Goal: Use online tool/utility: Utilize a website feature to perform a specific function

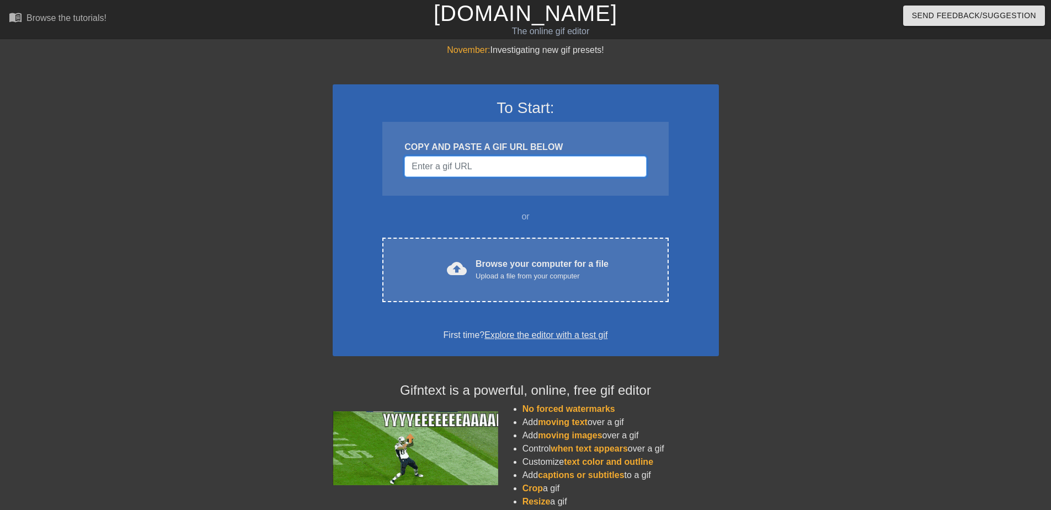
click at [490, 172] on input "Username" at bounding box center [525, 166] width 242 height 21
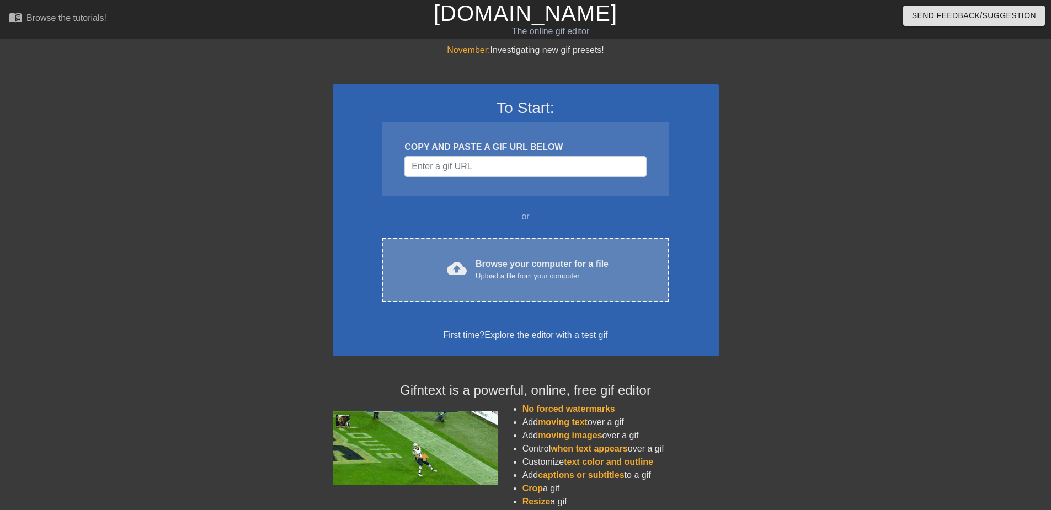
click at [546, 282] on div "cloud_upload Browse your computer for a file Upload a file from your computer" at bounding box center [525, 270] width 239 height 25
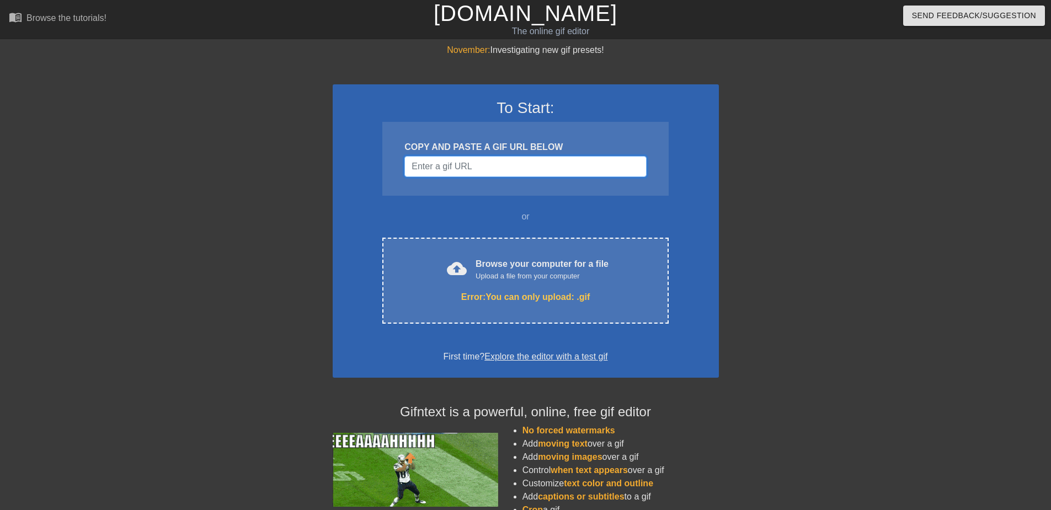
click at [494, 168] on input "Username" at bounding box center [525, 166] width 242 height 21
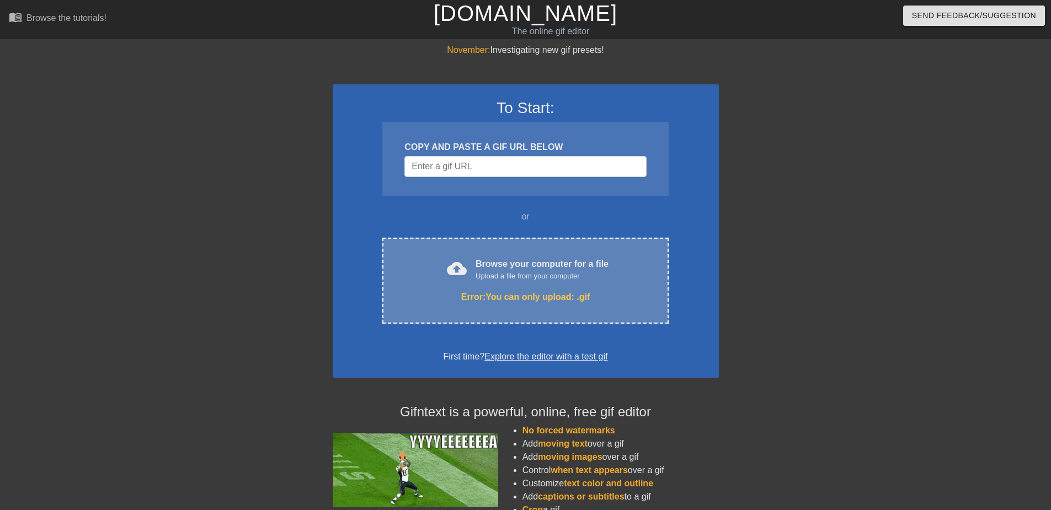
click at [537, 311] on div "cloud_upload Browse your computer for a file Upload a file from your computer E…" at bounding box center [525, 281] width 286 height 86
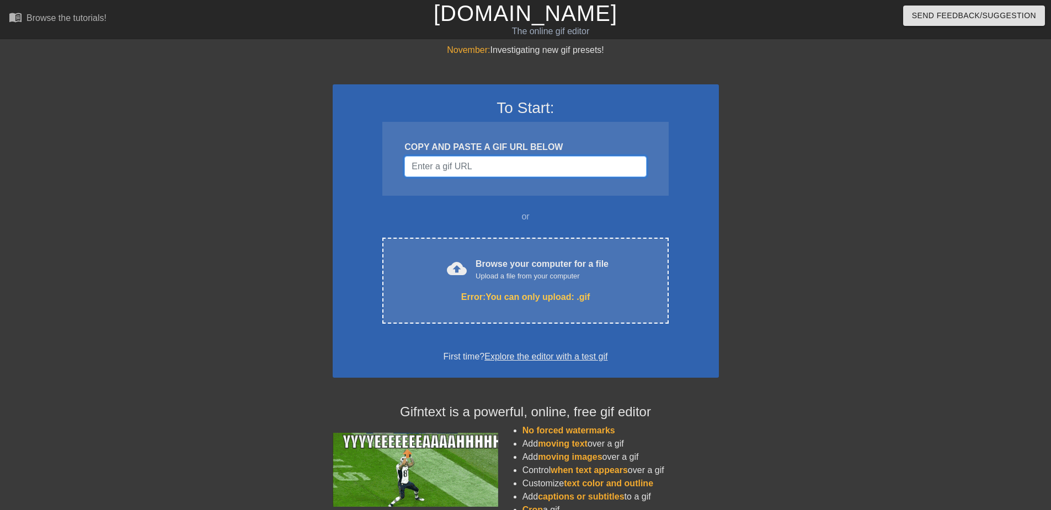
click at [531, 176] on input "Username" at bounding box center [525, 166] width 242 height 21
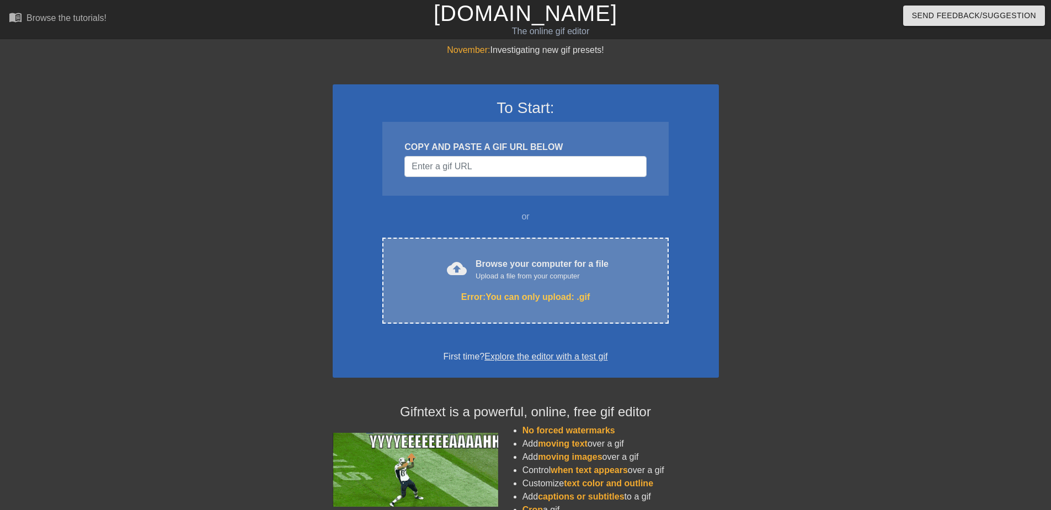
click at [542, 316] on div "cloud_upload Browse your computer for a file Upload a file from your computer E…" at bounding box center [525, 281] width 286 height 86
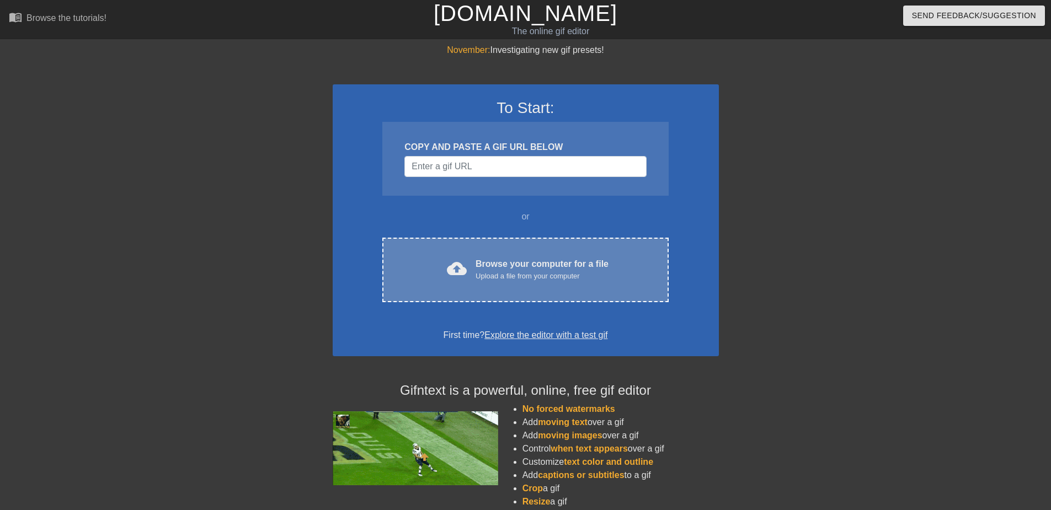
click at [514, 273] on div "Upload a file from your computer" at bounding box center [542, 276] width 133 height 11
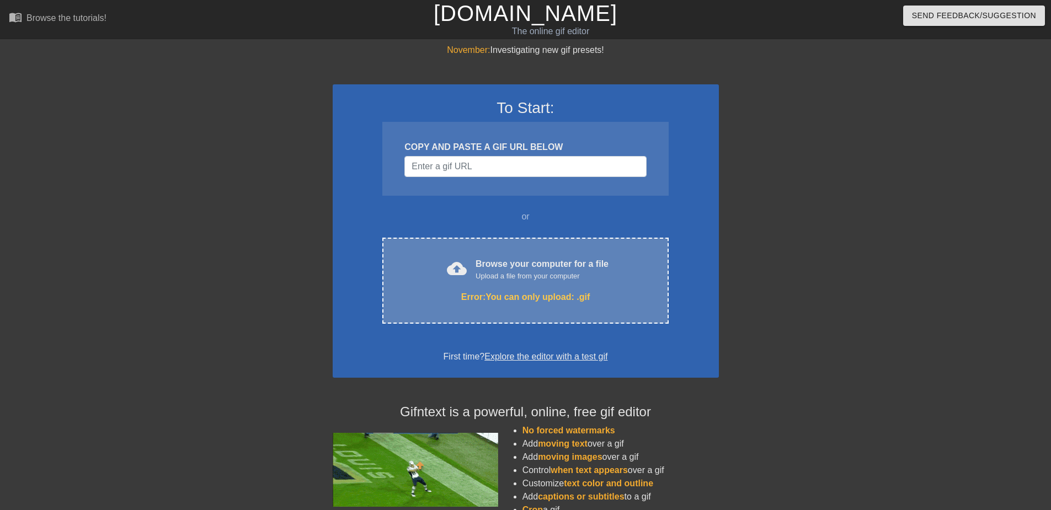
click at [573, 256] on div "cloud_upload Browse your computer for a file Upload a file from your computer E…" at bounding box center [525, 281] width 286 height 86
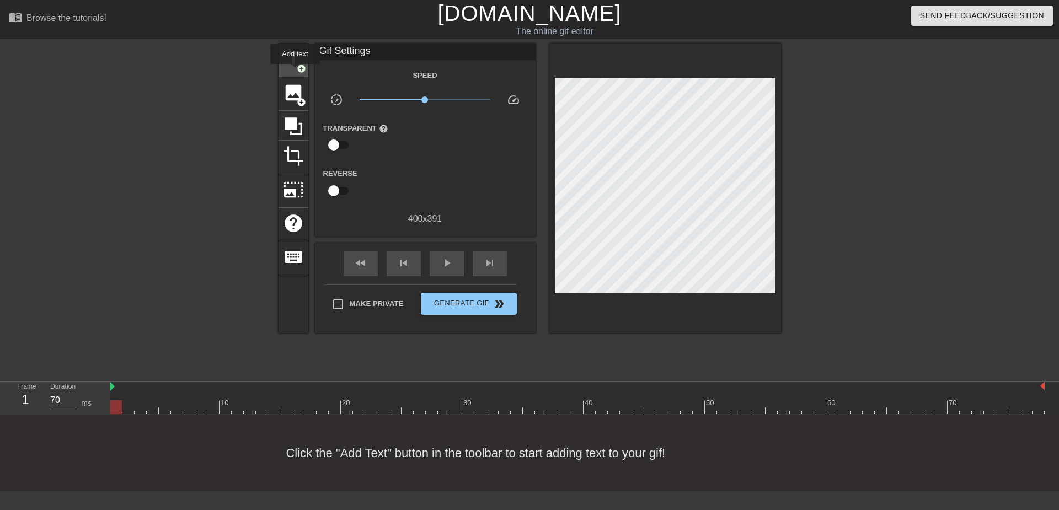
click at [295, 72] on div "title add_circle" at bounding box center [294, 61] width 30 height 34
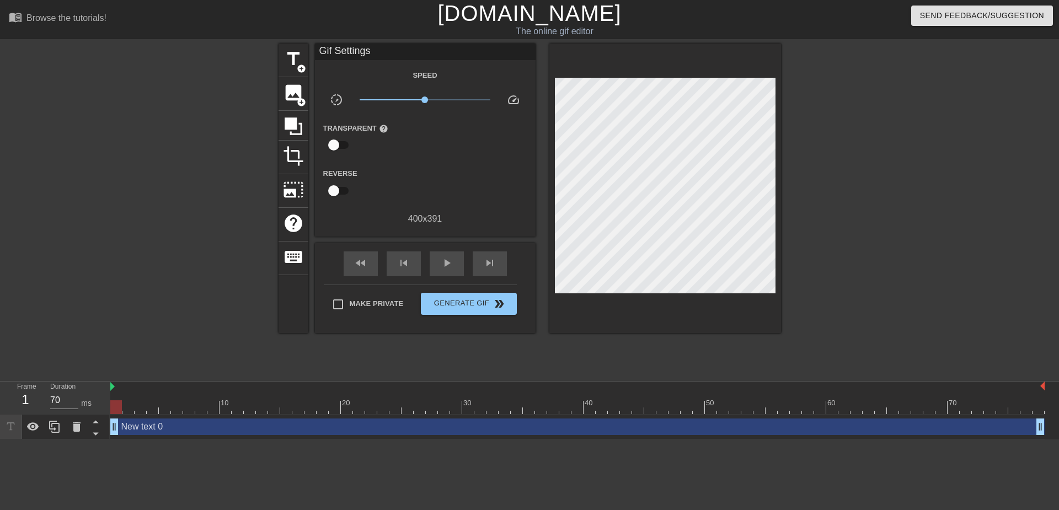
click at [556, 325] on div "title add_circle image add_circle crop photo_size_select_large help keyboard Gi…" at bounding box center [530, 209] width 503 height 331
click at [467, 300] on span "Generate Gif double_arrow" at bounding box center [468, 303] width 87 height 13
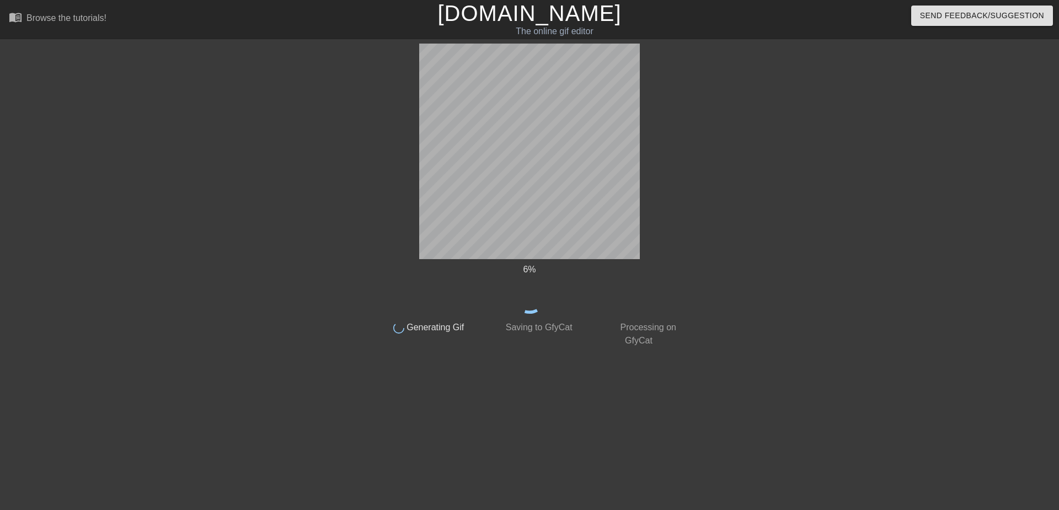
drag, startPoint x: 796, startPoint y: 45, endPoint x: 845, endPoint y: 66, distance: 53.9
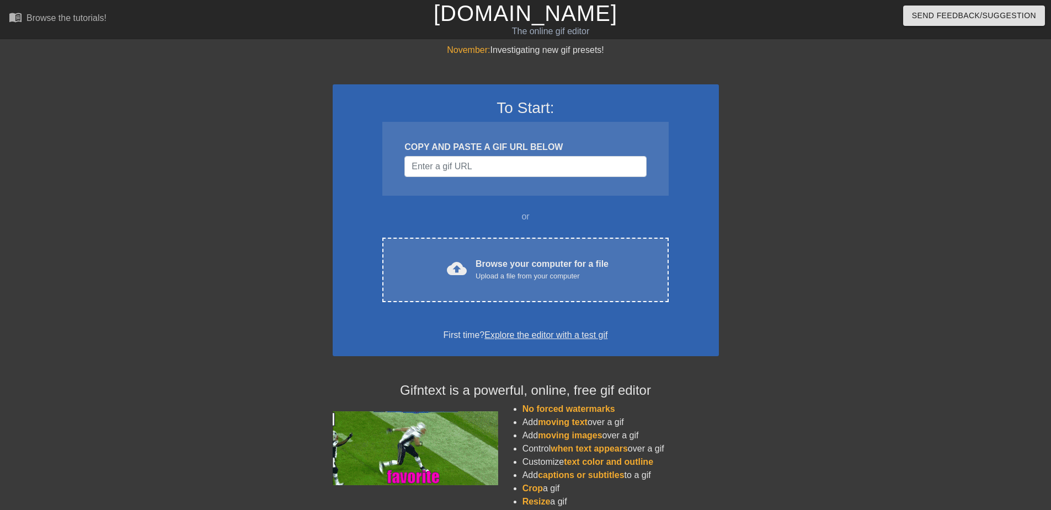
drag, startPoint x: 920, startPoint y: 1, endPoint x: 771, endPoint y: 285, distance: 321.6
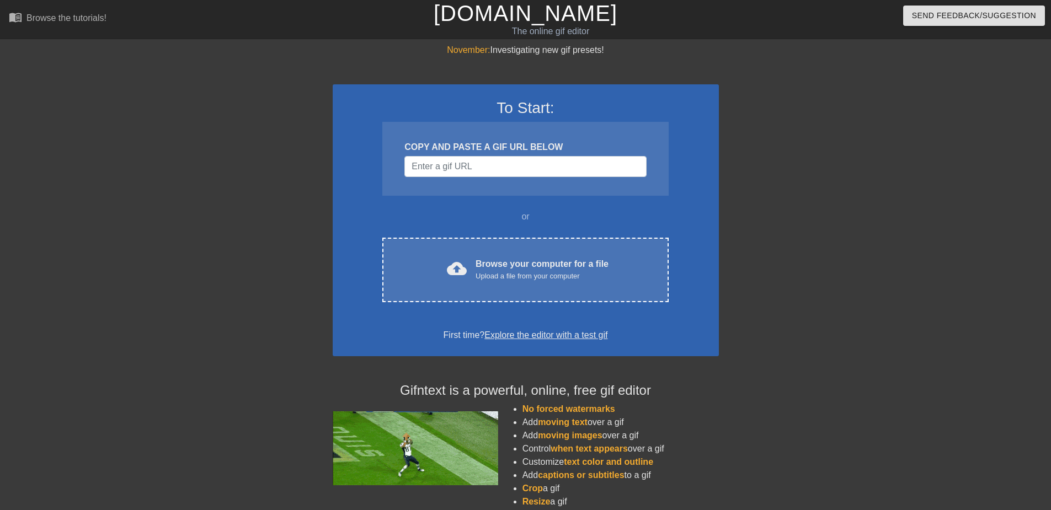
click at [771, 285] on div at bounding box center [815, 209] width 166 height 331
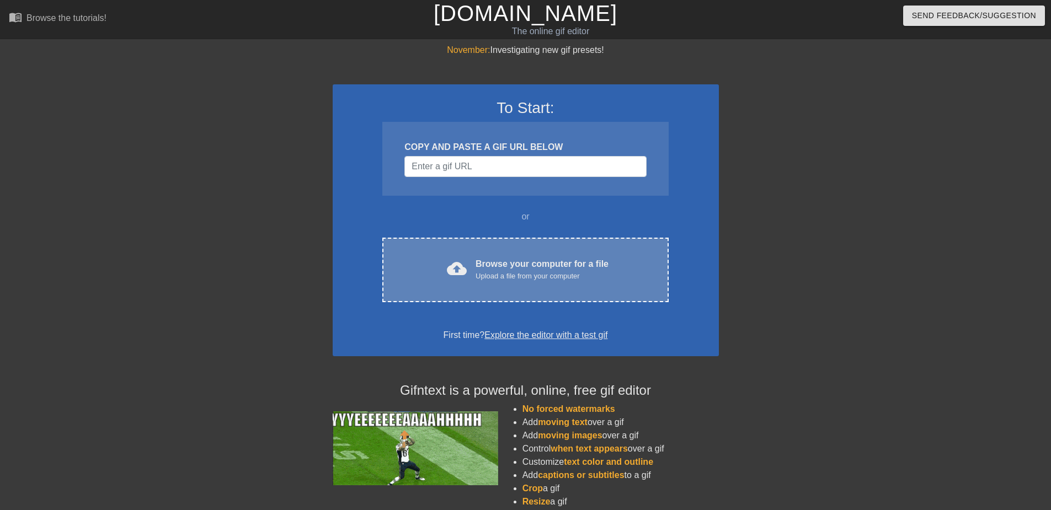
click at [515, 277] on div "Upload a file from your computer" at bounding box center [542, 276] width 133 height 11
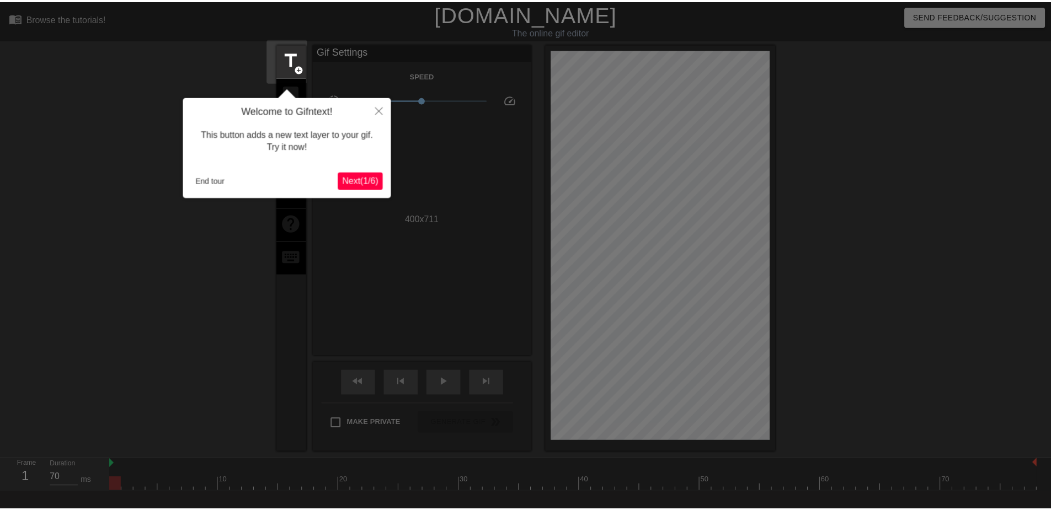
scroll to position [27, 0]
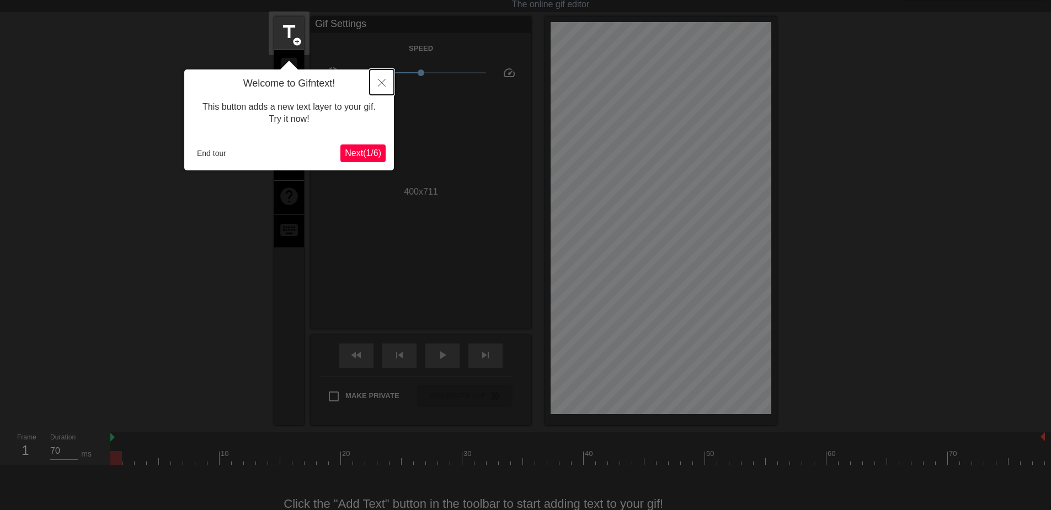
click at [378, 84] on icon "Close" at bounding box center [382, 83] width 8 height 8
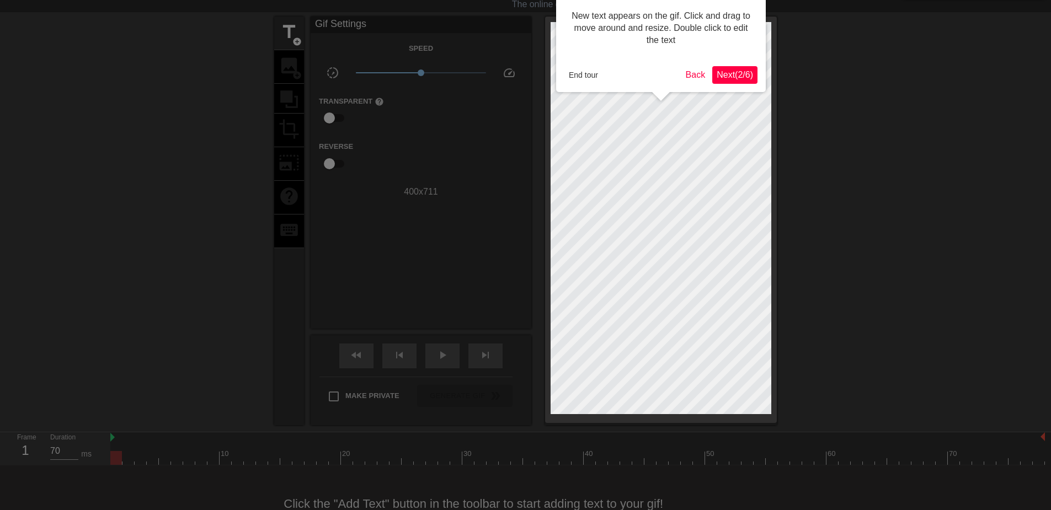
scroll to position [0, 0]
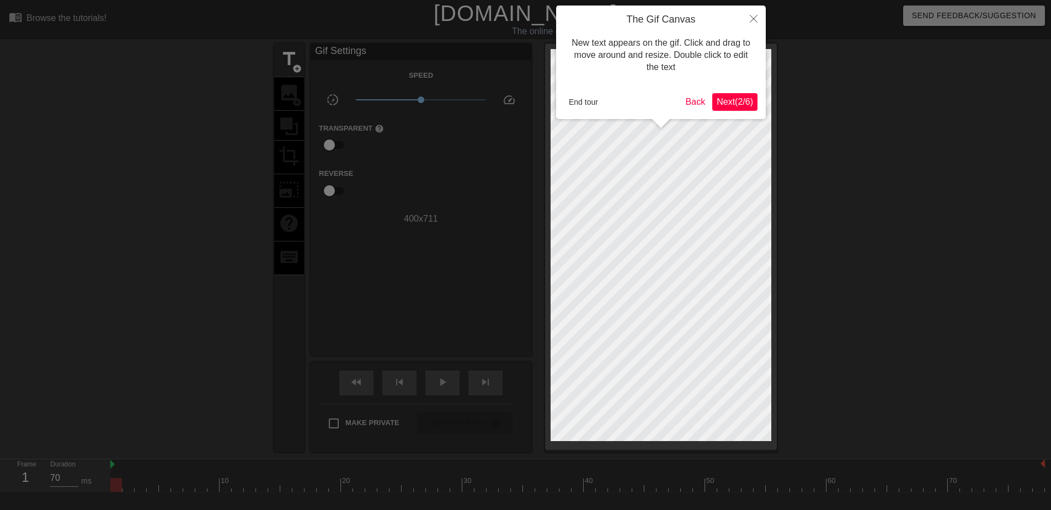
click at [741, 100] on span "Next ( 2 / 6 )" at bounding box center [735, 101] width 36 height 9
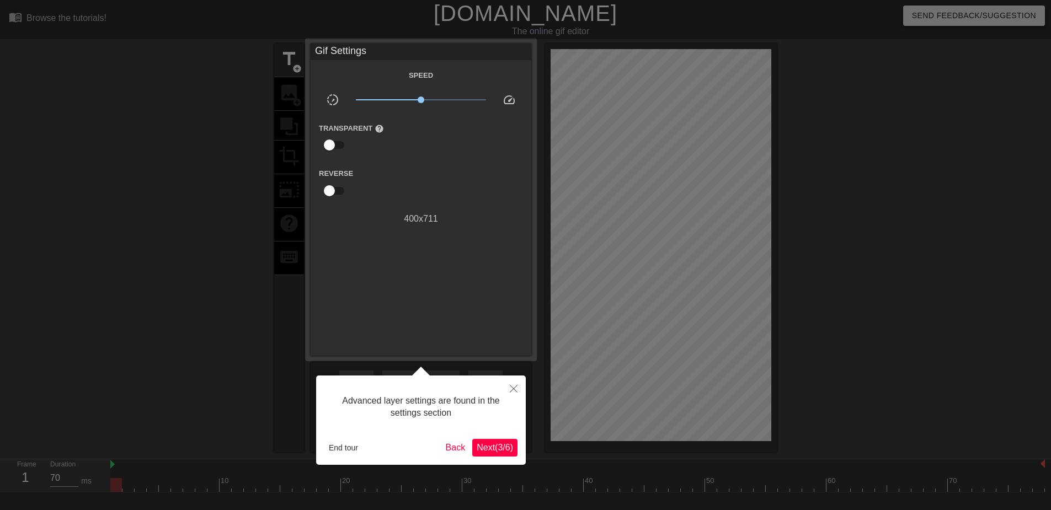
scroll to position [27, 0]
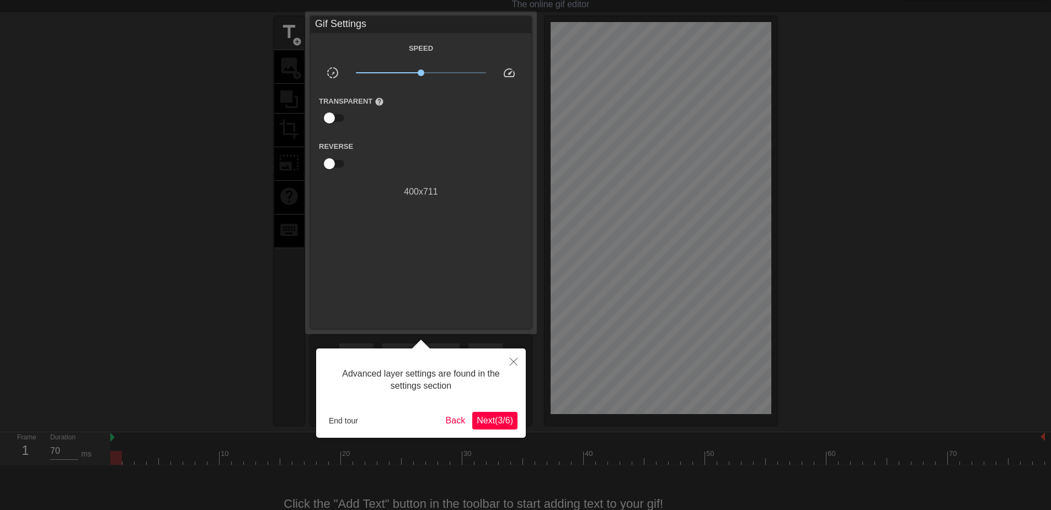
click at [499, 430] on div "Advanced layer settings are found in the settings section End tour Back Next ( …" at bounding box center [421, 393] width 210 height 89
click at [499, 425] on span "Next ( 3 / 6 )" at bounding box center [495, 420] width 36 height 9
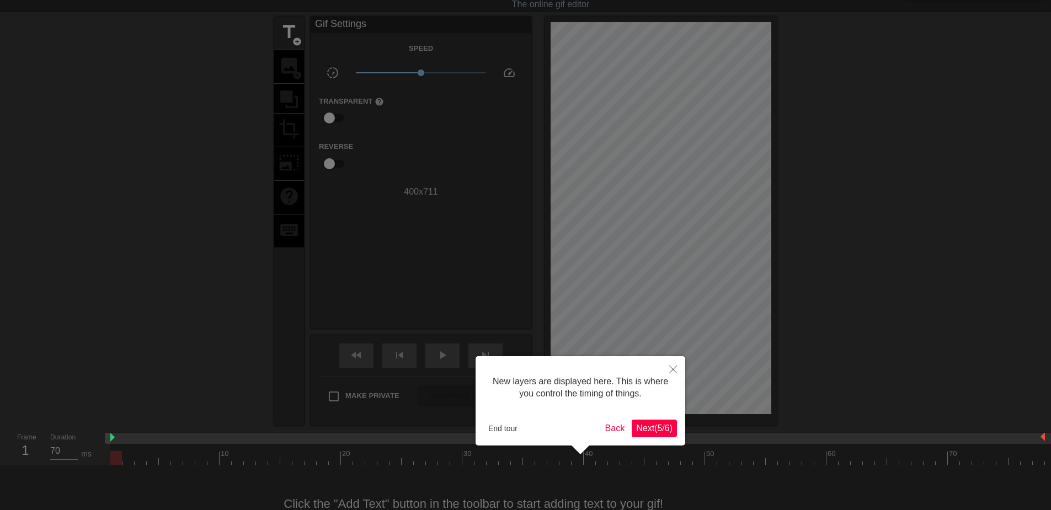
scroll to position [9, 0]
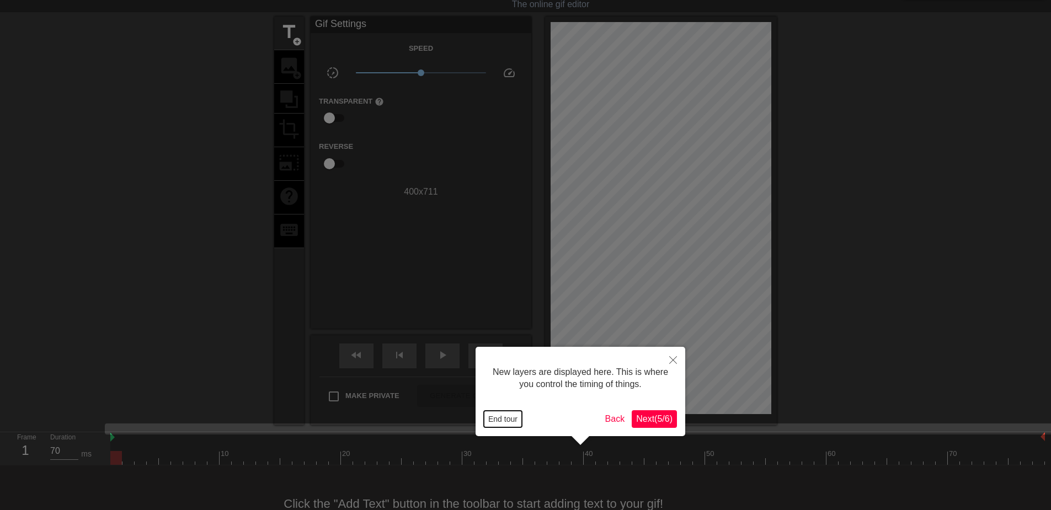
click at [494, 420] on button "End tour" at bounding box center [503, 419] width 38 height 17
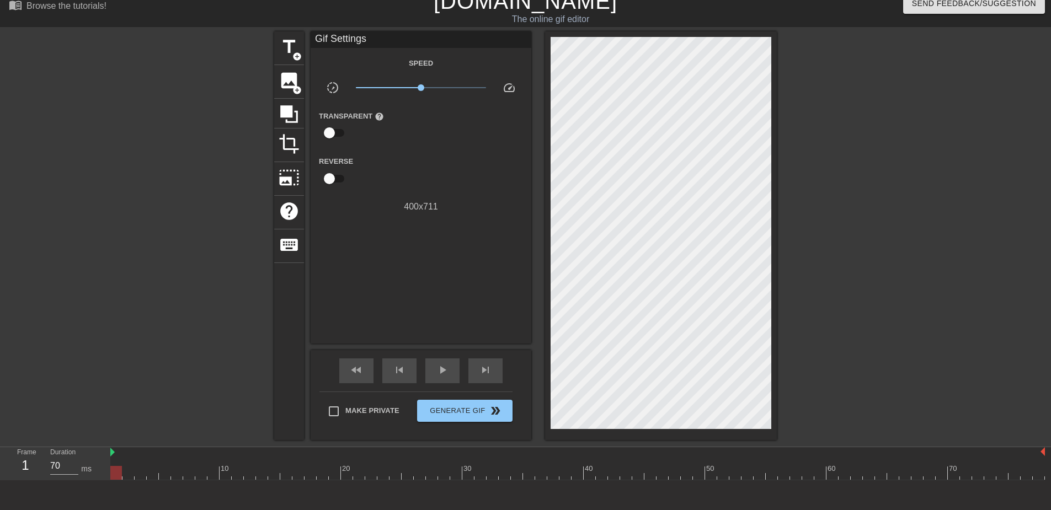
scroll to position [0, 0]
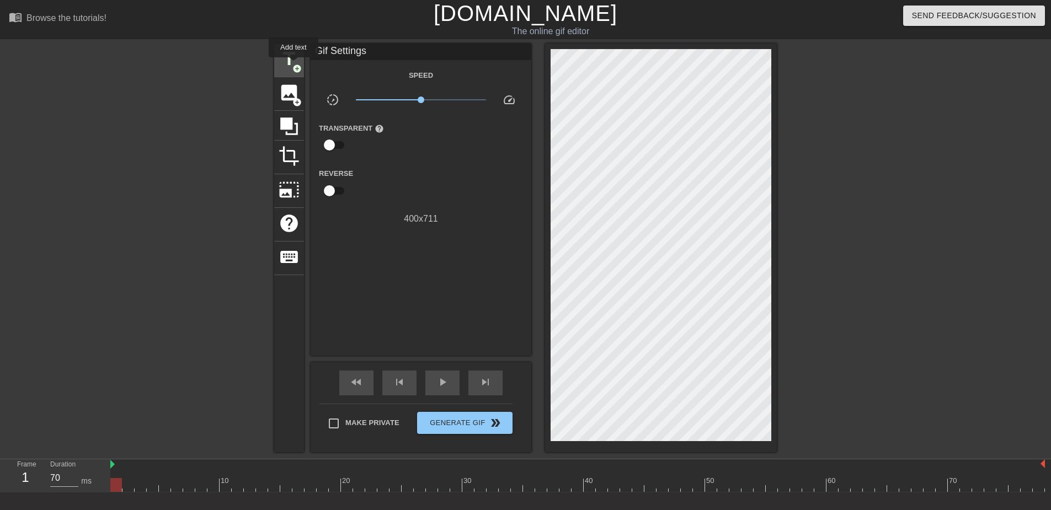
click at [294, 65] on span "add_circle" at bounding box center [296, 68] width 9 height 9
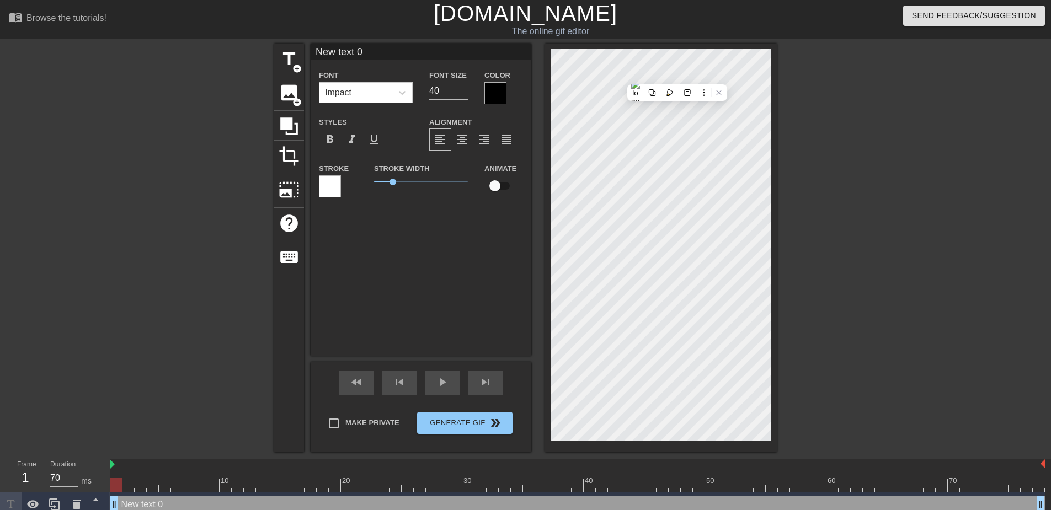
scroll to position [2, 3]
type input "New txt 0"
type textarea "New txt 0"
type input "New xt 0"
type textarea "New xt 0"
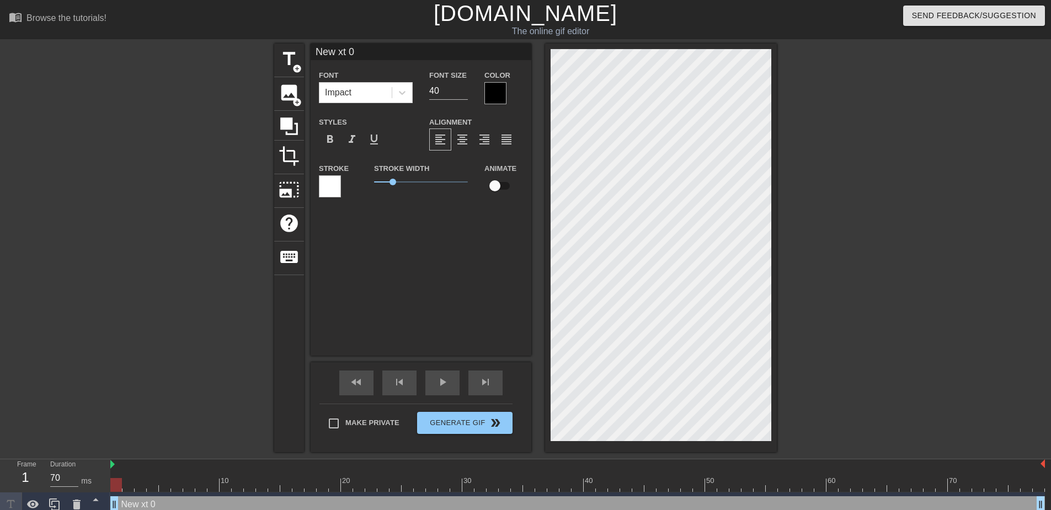
type input "Newxt 0"
type textarea "Newxt 0"
type input "Next 0"
type textarea "Next 0"
type input "Nxt 0"
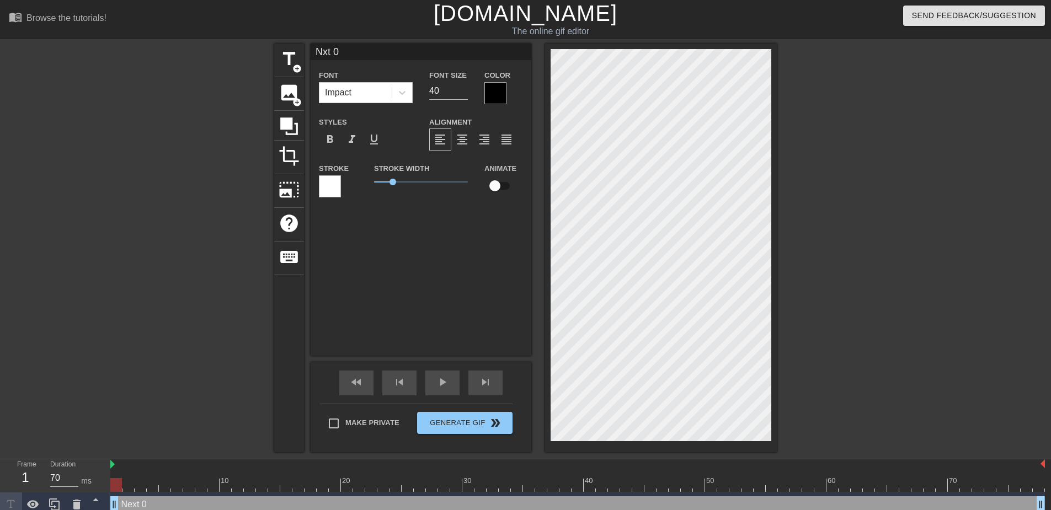
type textarea "Nxt 0"
type input "xt 0"
type textarea "xt 0"
type input "t 0"
type textarea "t 0"
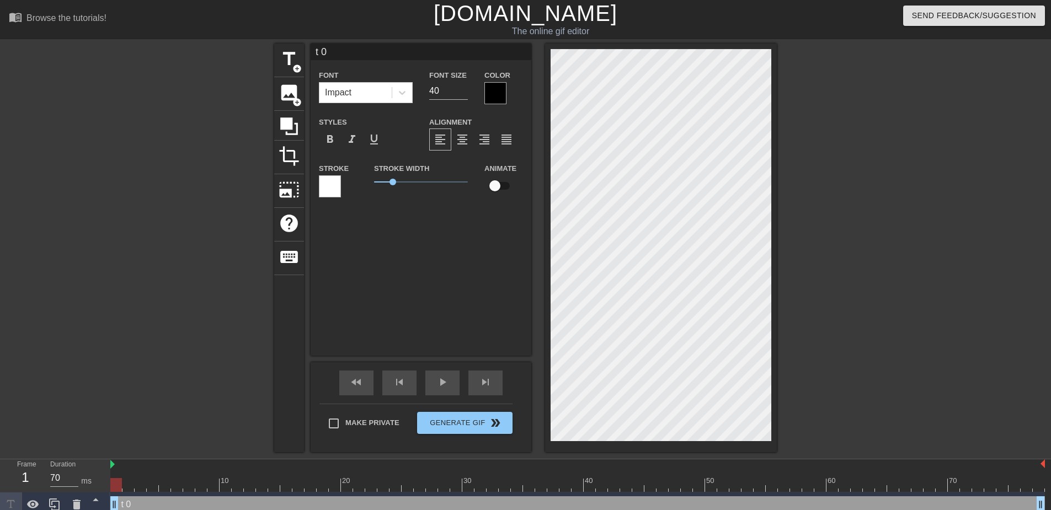
type input "0"
type textarea "0"
type input "0"
type textarea "0"
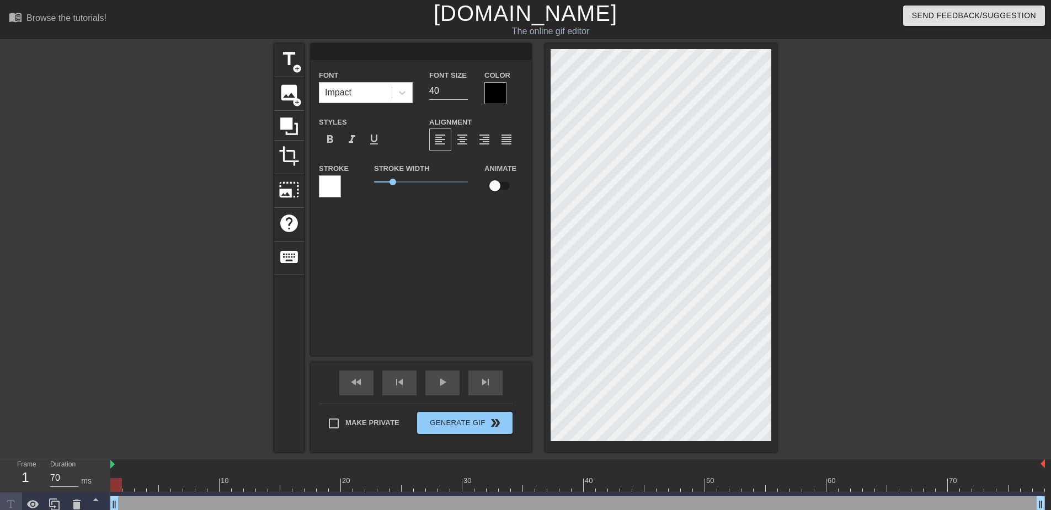
type input "и"
type textarea "и"
type input "ид"
type textarea "ид"
type input "идё"
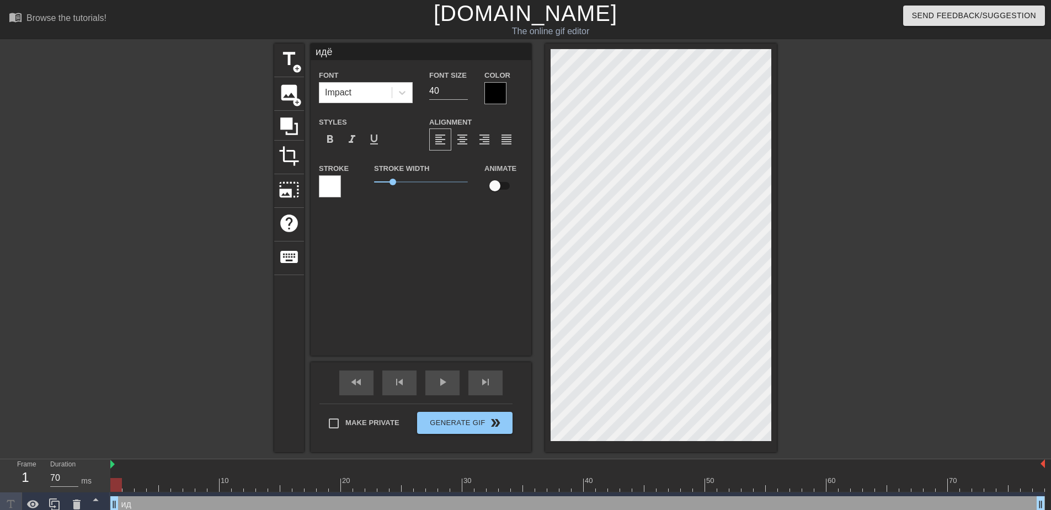
type textarea "идё"
type input "идём"
type textarea "идём"
type input "идём"
type textarea "идём"
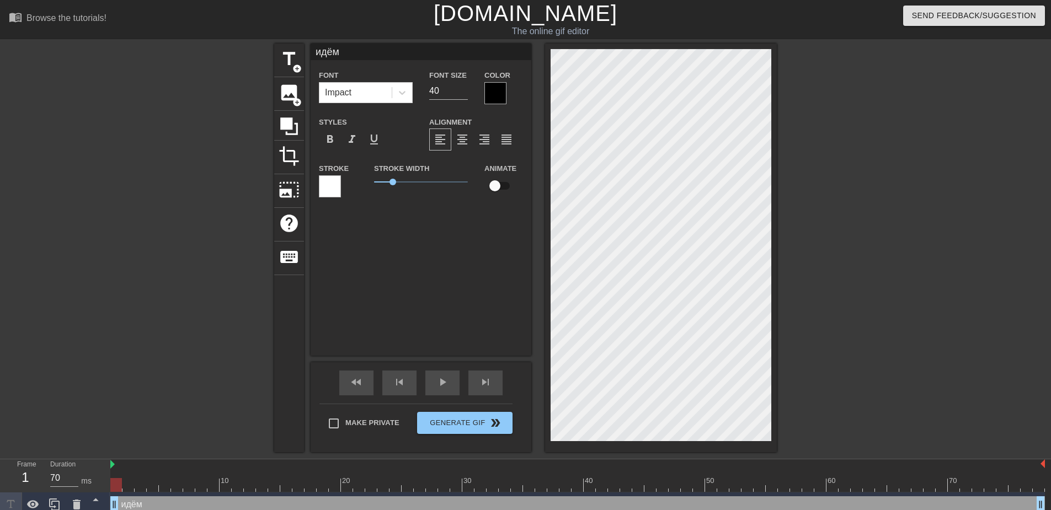
type input "идём в"
type textarea "идём в"
type input "идём в"
type textarea "идём в"
type input "идём в б"
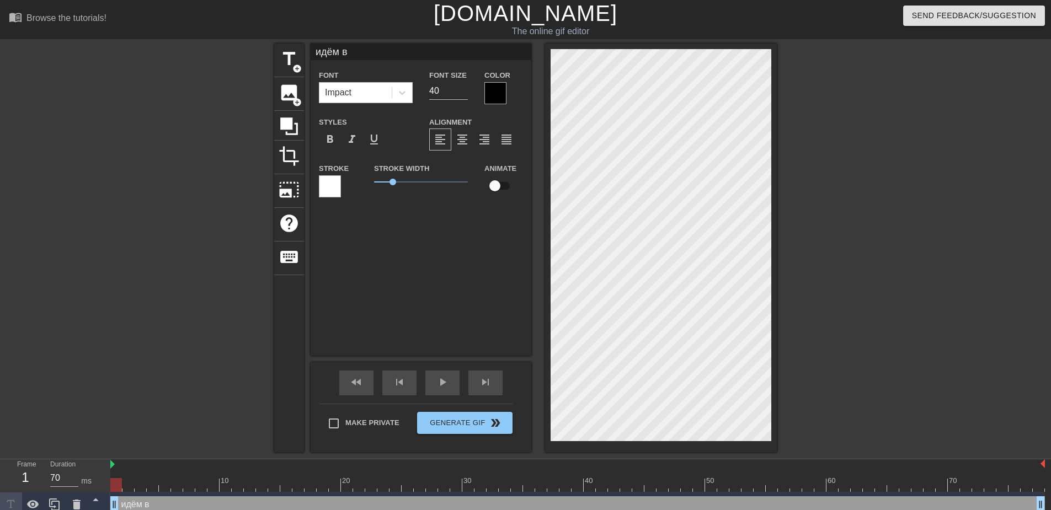
type textarea "идём в б"
type input "идём в"
type textarea "идём в"
type input "идём в Б"
type textarea "идём в Б"
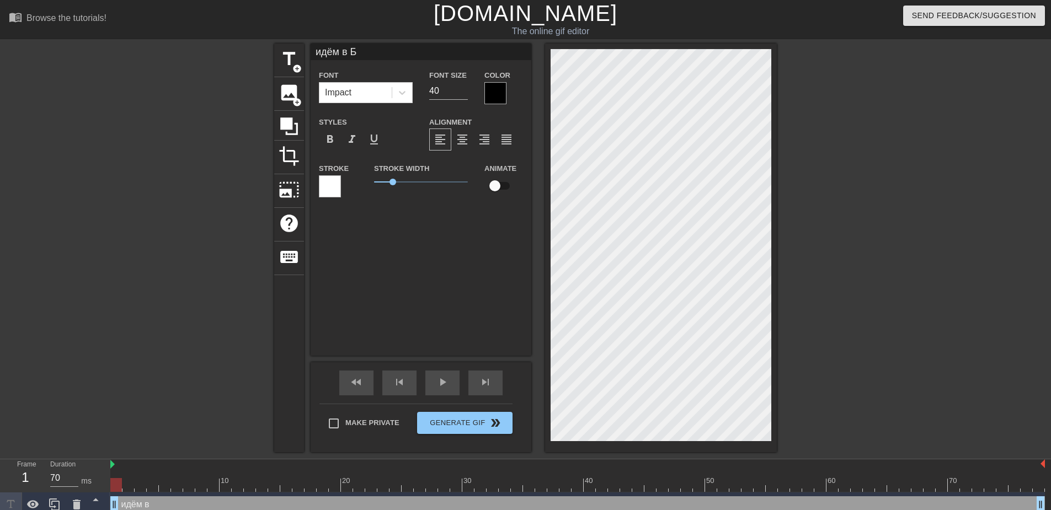
type input "идём в Бе"
type textarea "идём в Бе"
type input "идём в Бее"
type textarea "идём в Бее"
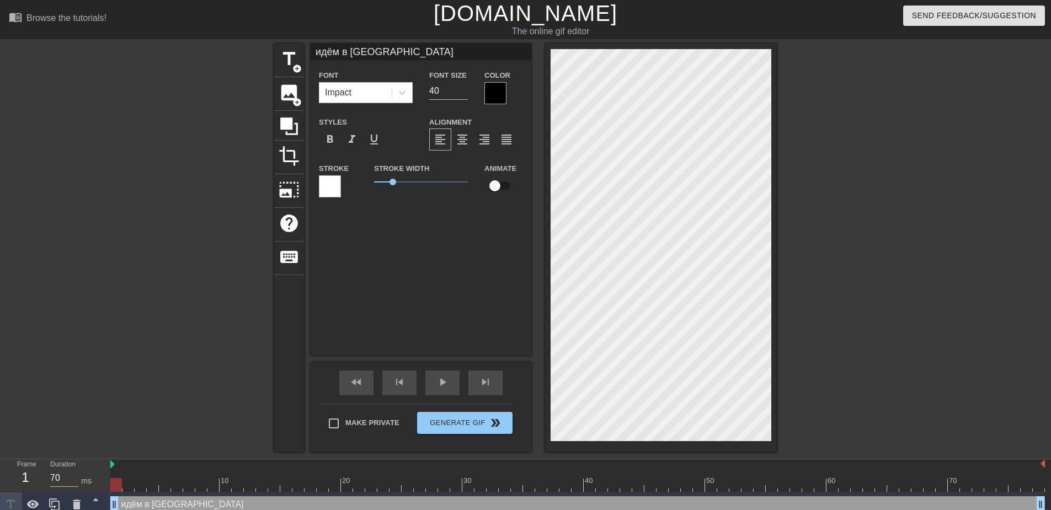
type input "идём в Бе"
type textarea "идём в Бе"
type input "идём в Бер"
type textarea "идём в Бер"
type input "идём в Берё"
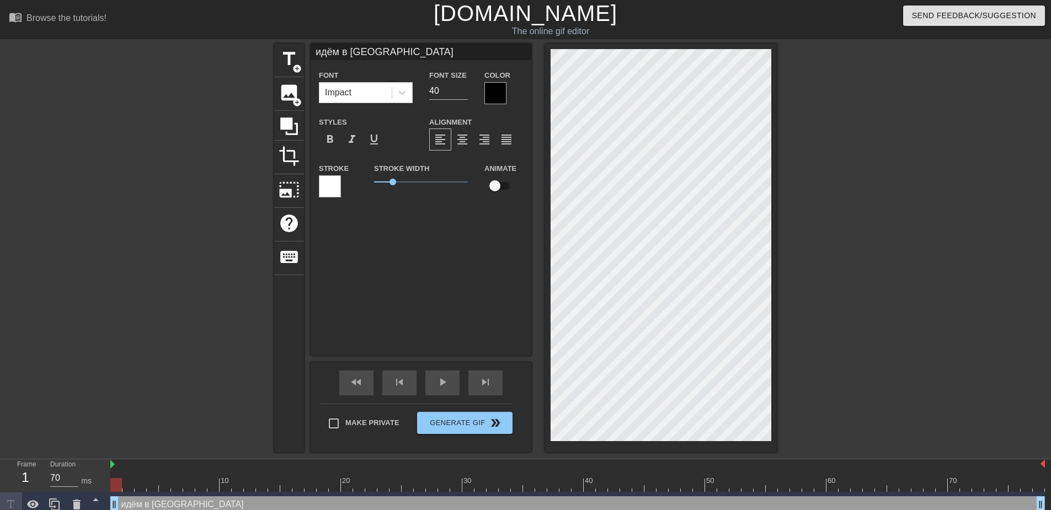
type textarea "идём в Берё"
type input "идём в Берёз"
type textarea "идём в Берёз"
type input "идём в Берёзк"
type textarea "идём в Берёзк"
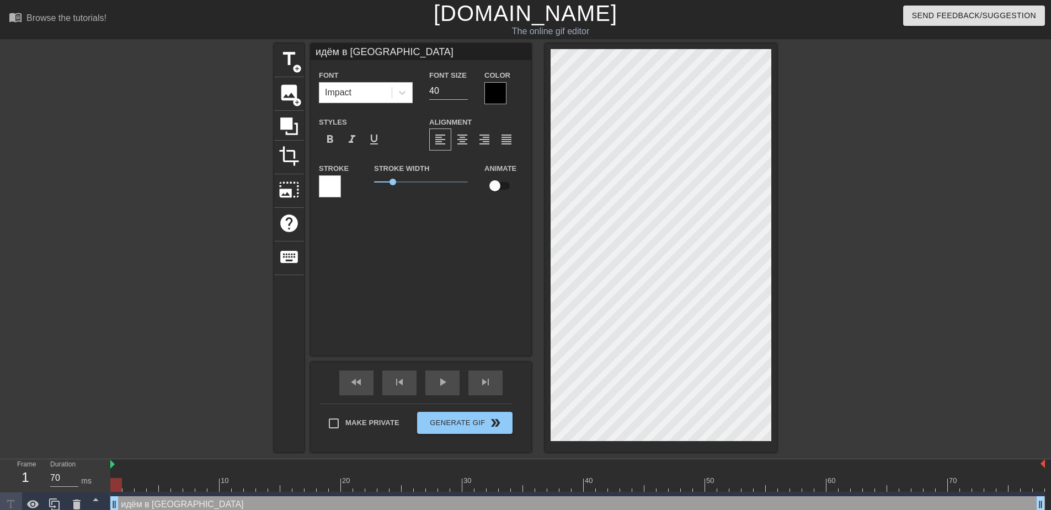
type input "идём в Берёзку"
type textarea "идём в Берёзку"
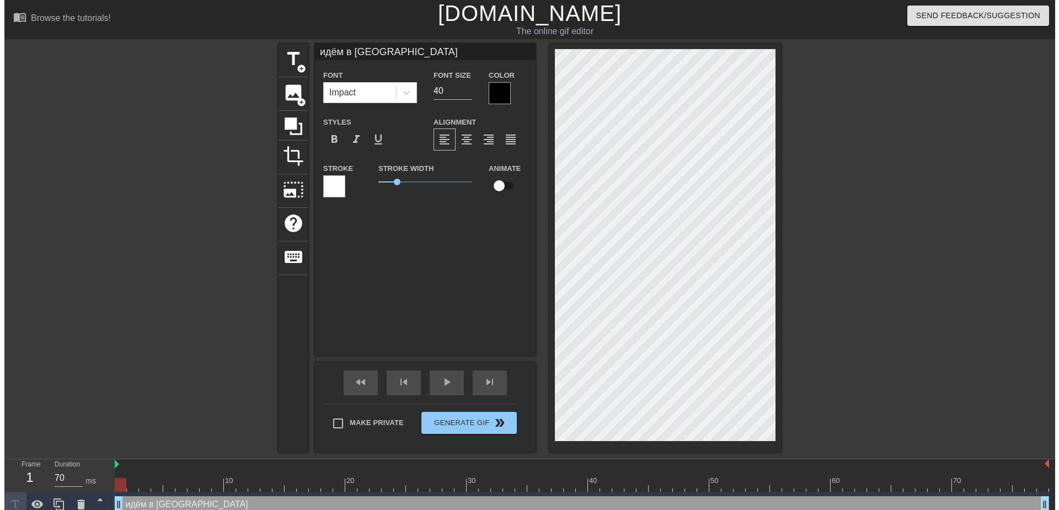
scroll to position [2, 4]
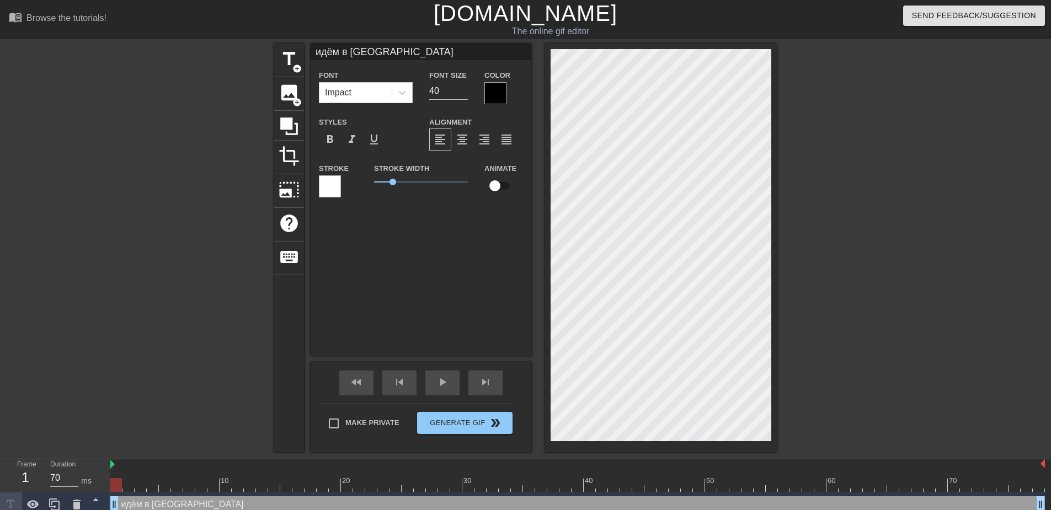
click at [855, 82] on div at bounding box center [873, 209] width 166 height 331
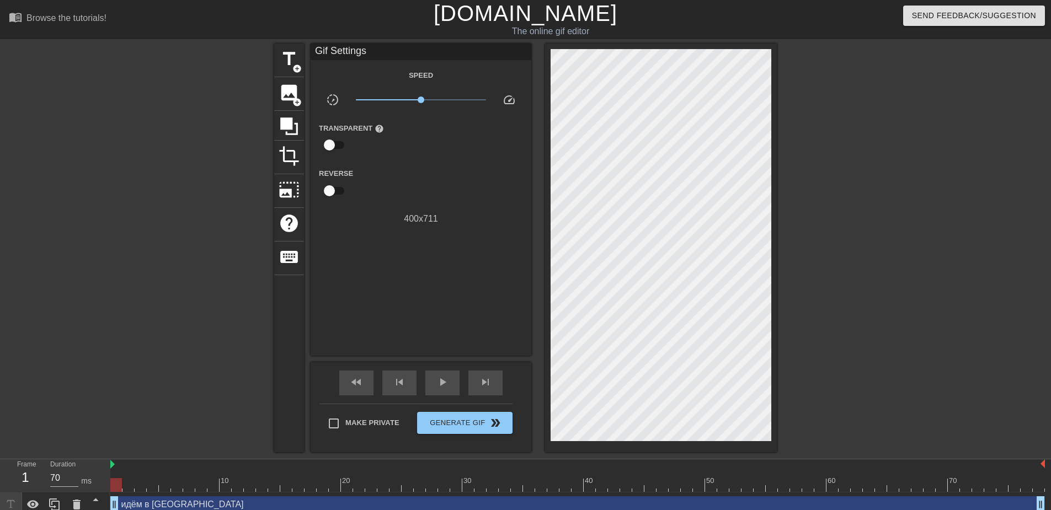
click at [899, 109] on div at bounding box center [873, 209] width 166 height 331
click at [476, 427] on span "Generate Gif double_arrow" at bounding box center [465, 423] width 87 height 13
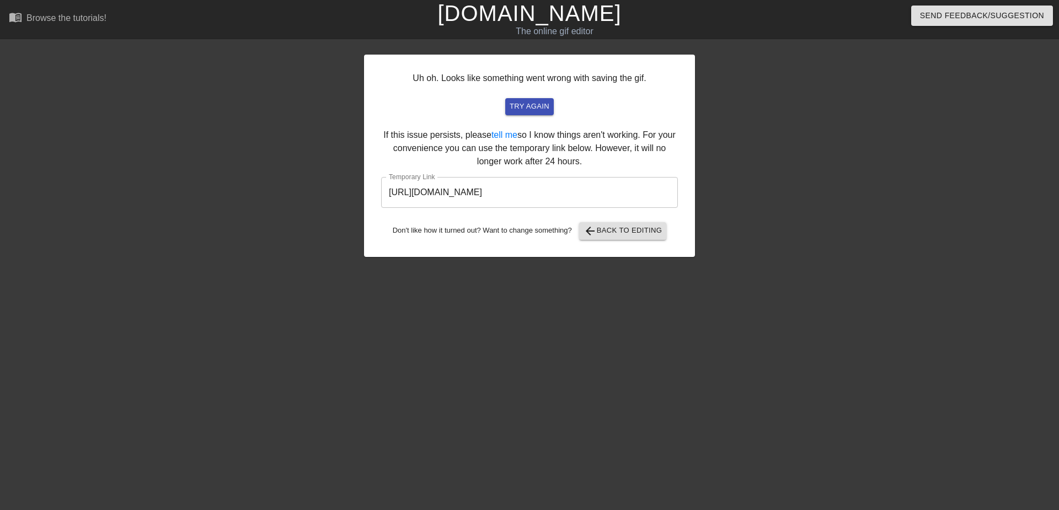
click at [588, 194] on input "https://www.gifntext.com/temp_generations/9NEVITEA.gif" at bounding box center [529, 192] width 297 height 31
click at [605, 192] on input "https://www.gifntext.com/temp_generations/9NEVITEA.gif" at bounding box center [529, 192] width 297 height 31
